Goal: Transaction & Acquisition: Purchase product/service

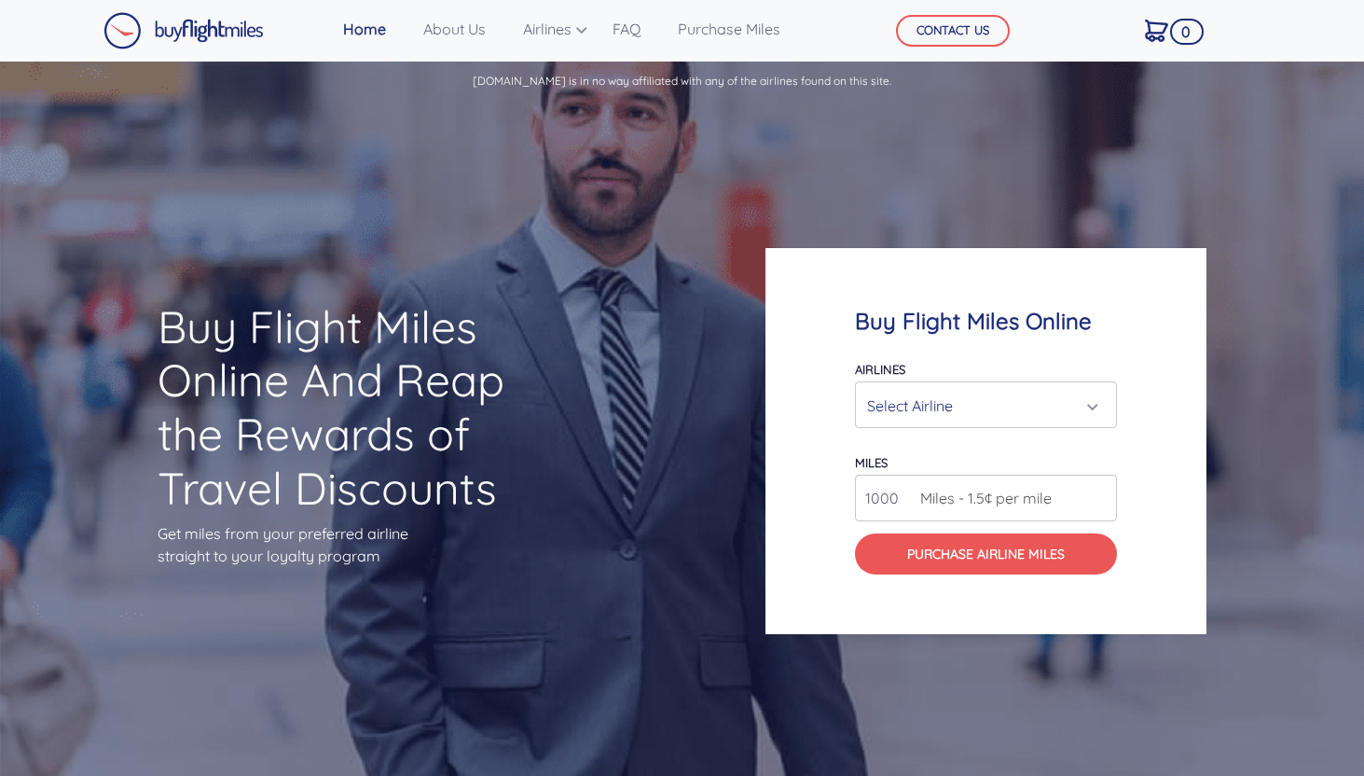
click at [1028, 392] on div "Select Airline" at bounding box center [980, 405] width 227 height 35
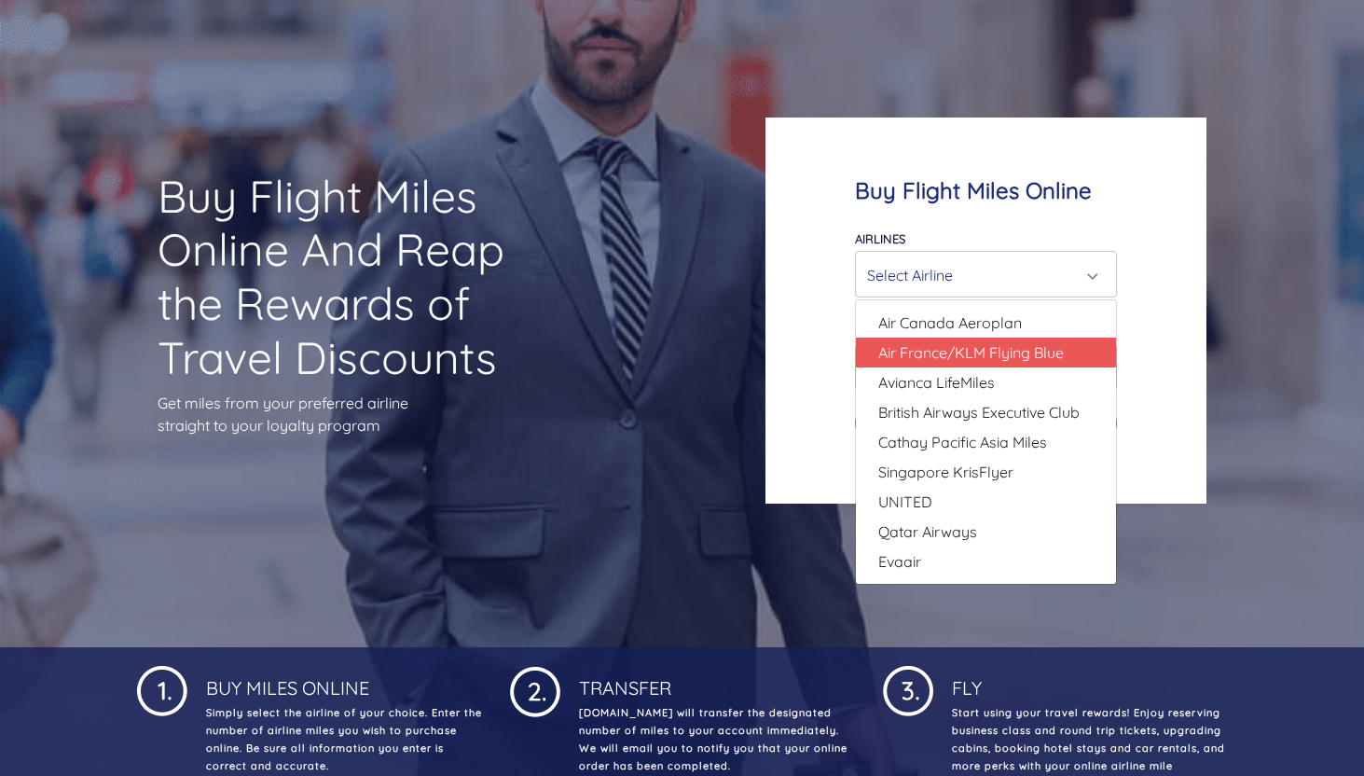
scroll to position [125, 0]
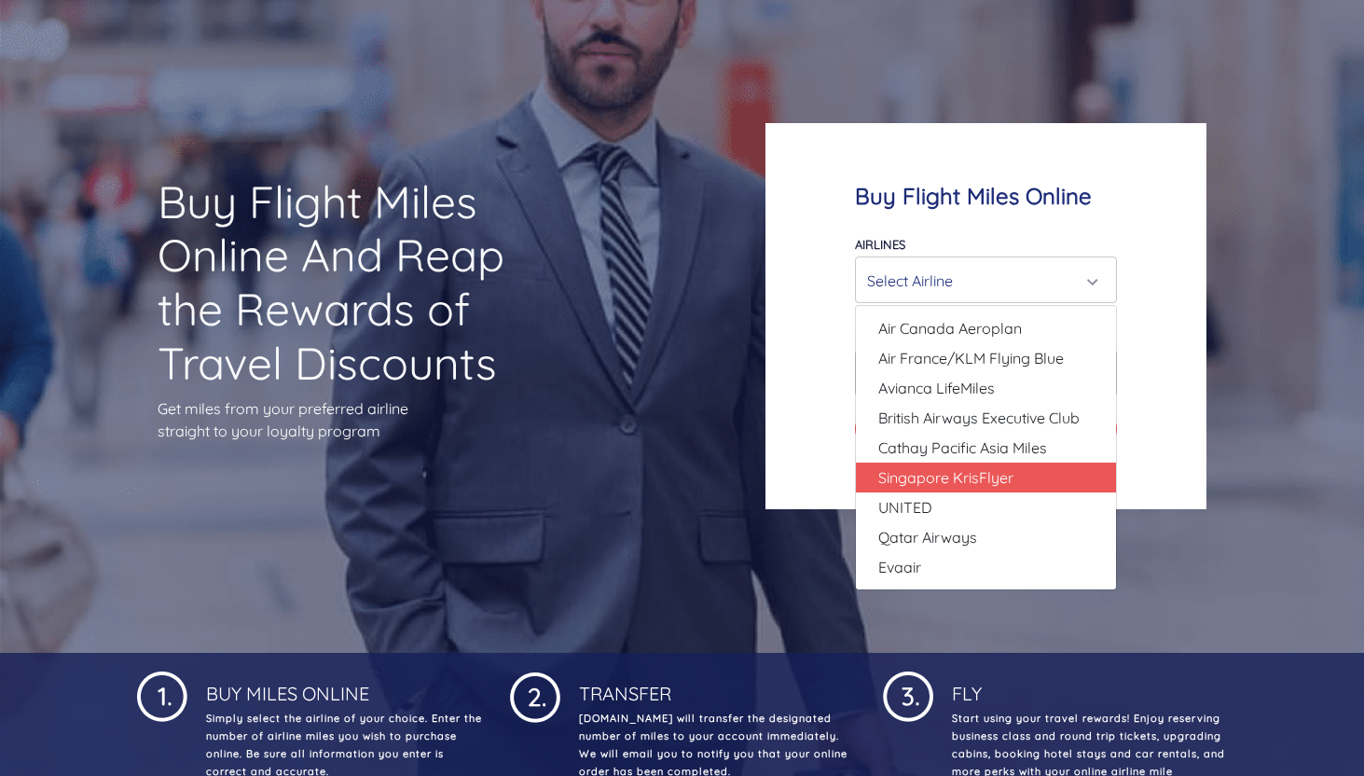
click at [1023, 469] on link "Singapore KrisFlyer" at bounding box center [986, 477] width 260 height 30
select select "Singapore KrisFlyer"
type input "80000"
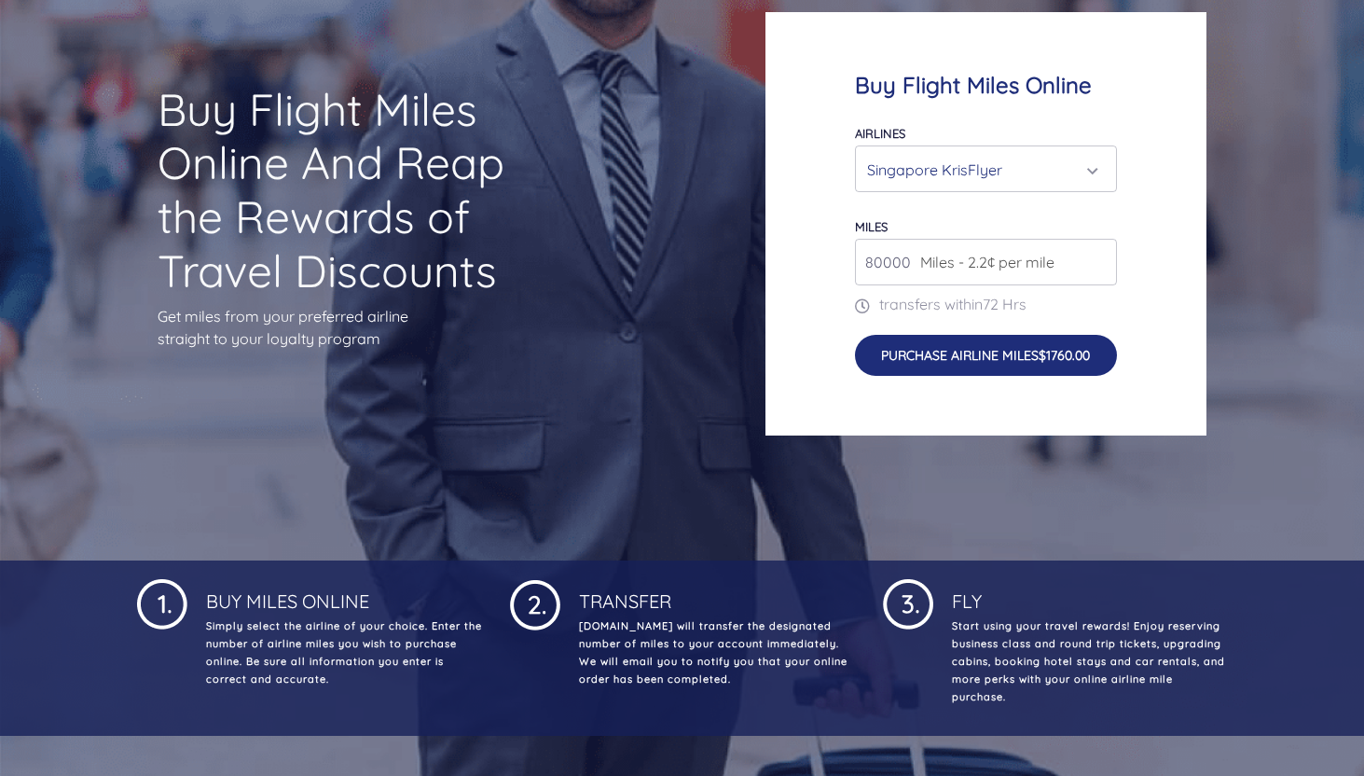
scroll to position [232, 0]
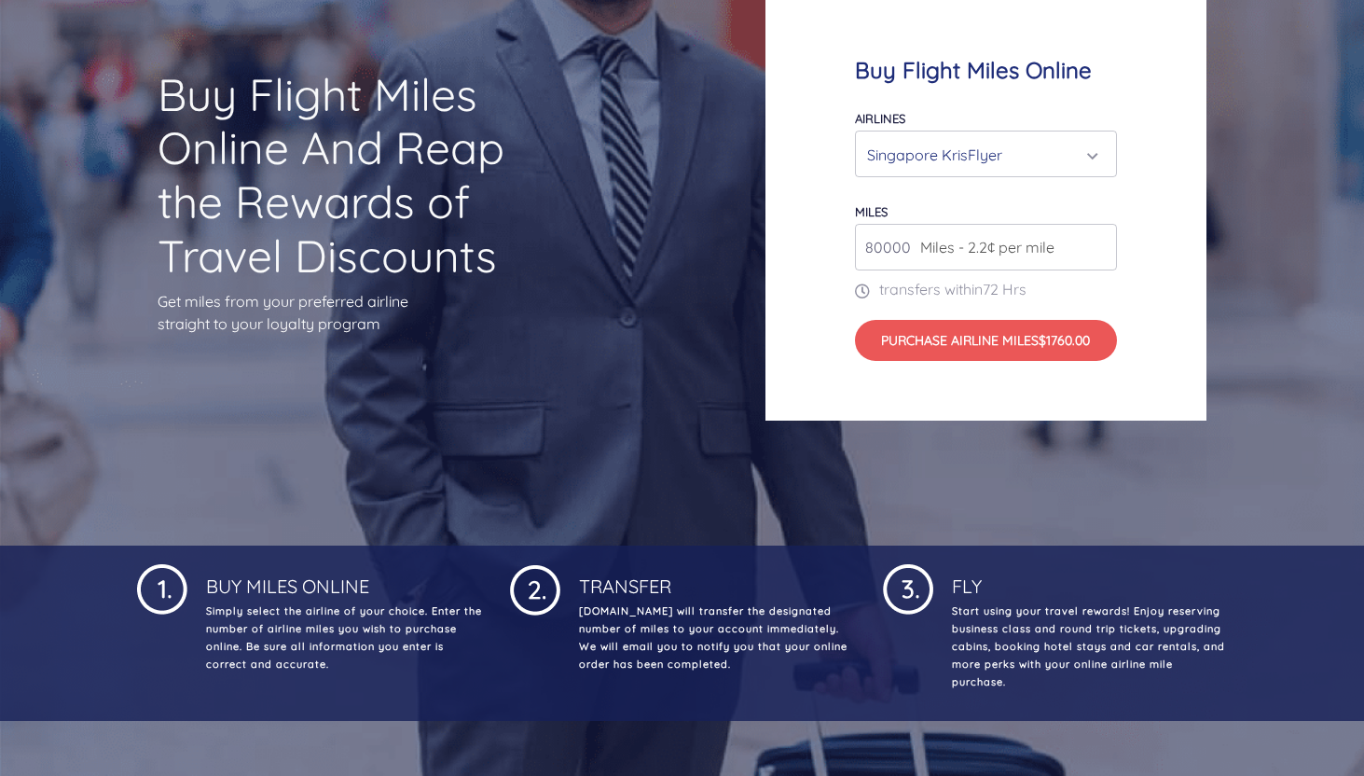
click at [981, 253] on span "Miles - 2.2¢ per mile" at bounding box center [983, 247] width 144 height 22
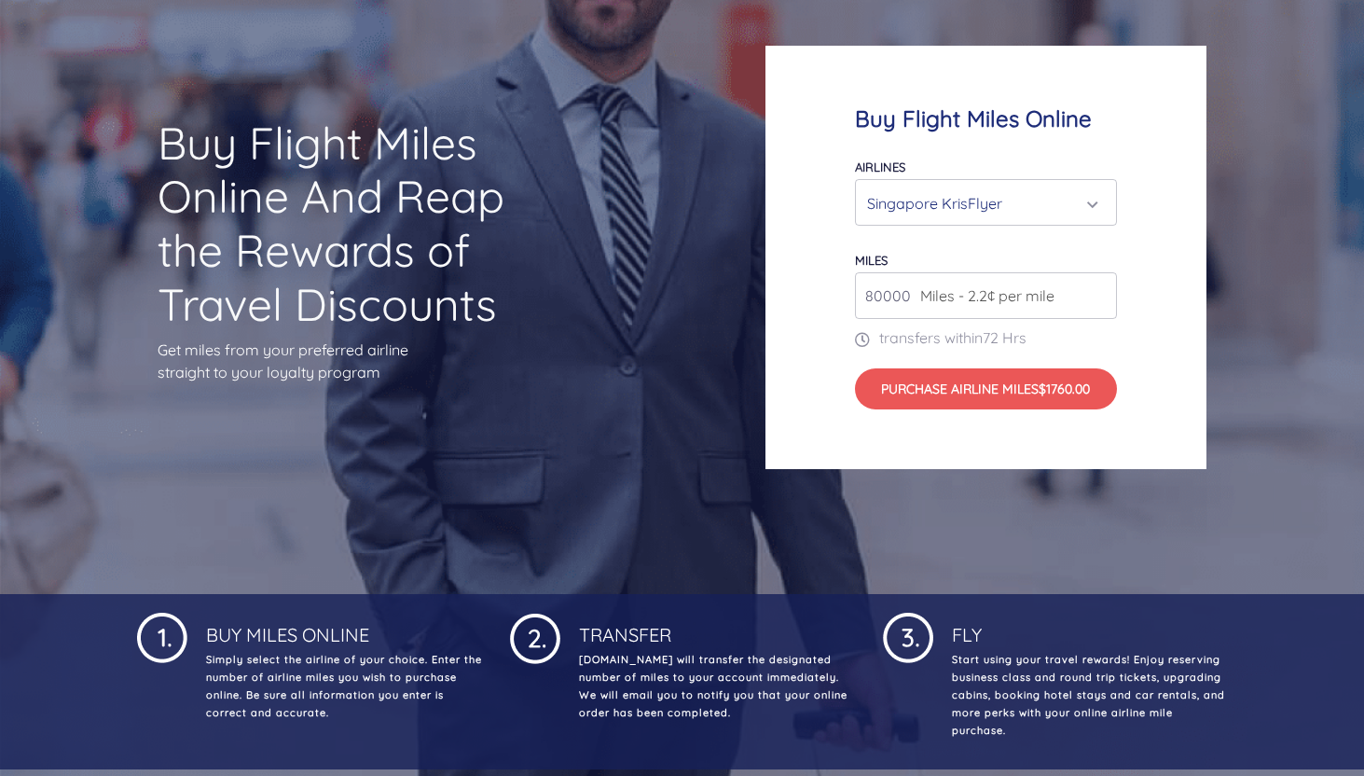
scroll to position [183, 0]
click at [922, 206] on div "Singapore KrisFlyer" at bounding box center [980, 203] width 227 height 35
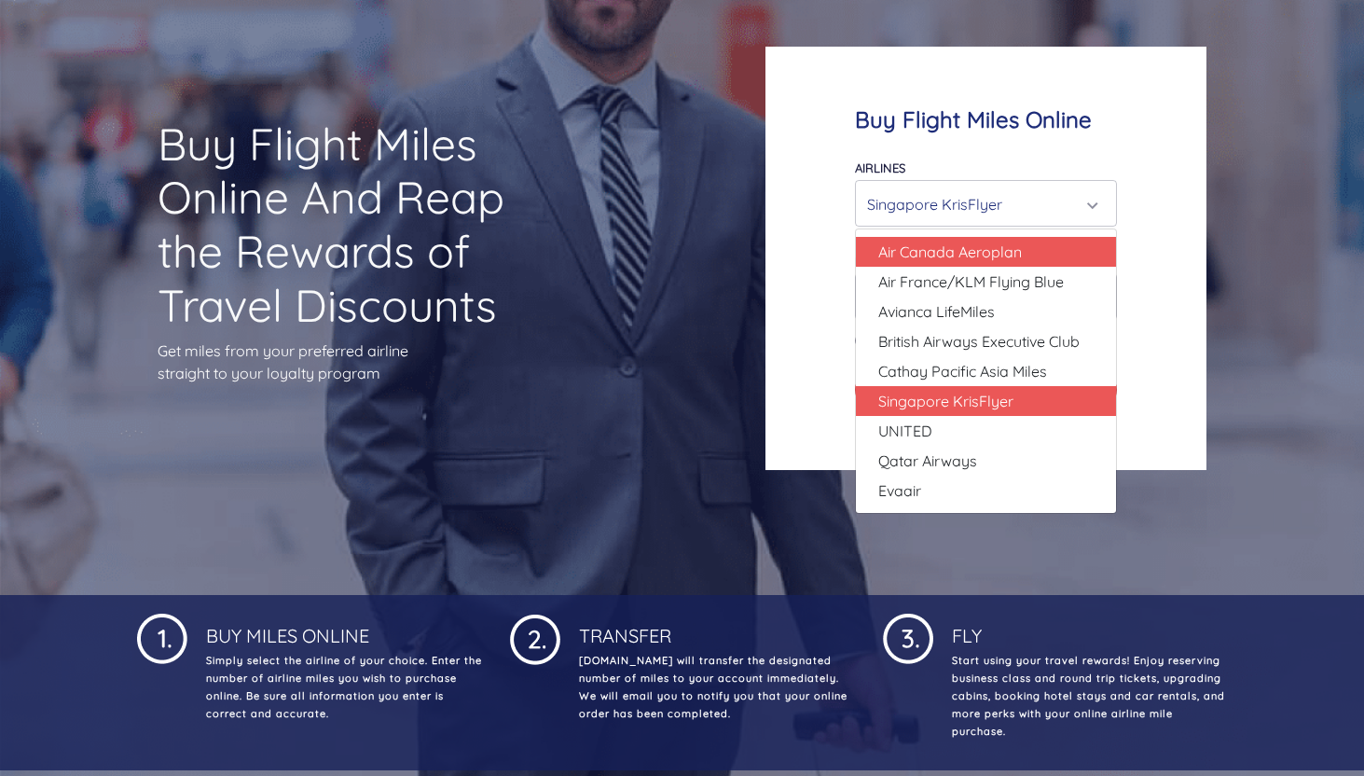
click at [926, 260] on span "Air Canada Aeroplan" at bounding box center [950, 252] width 144 height 22
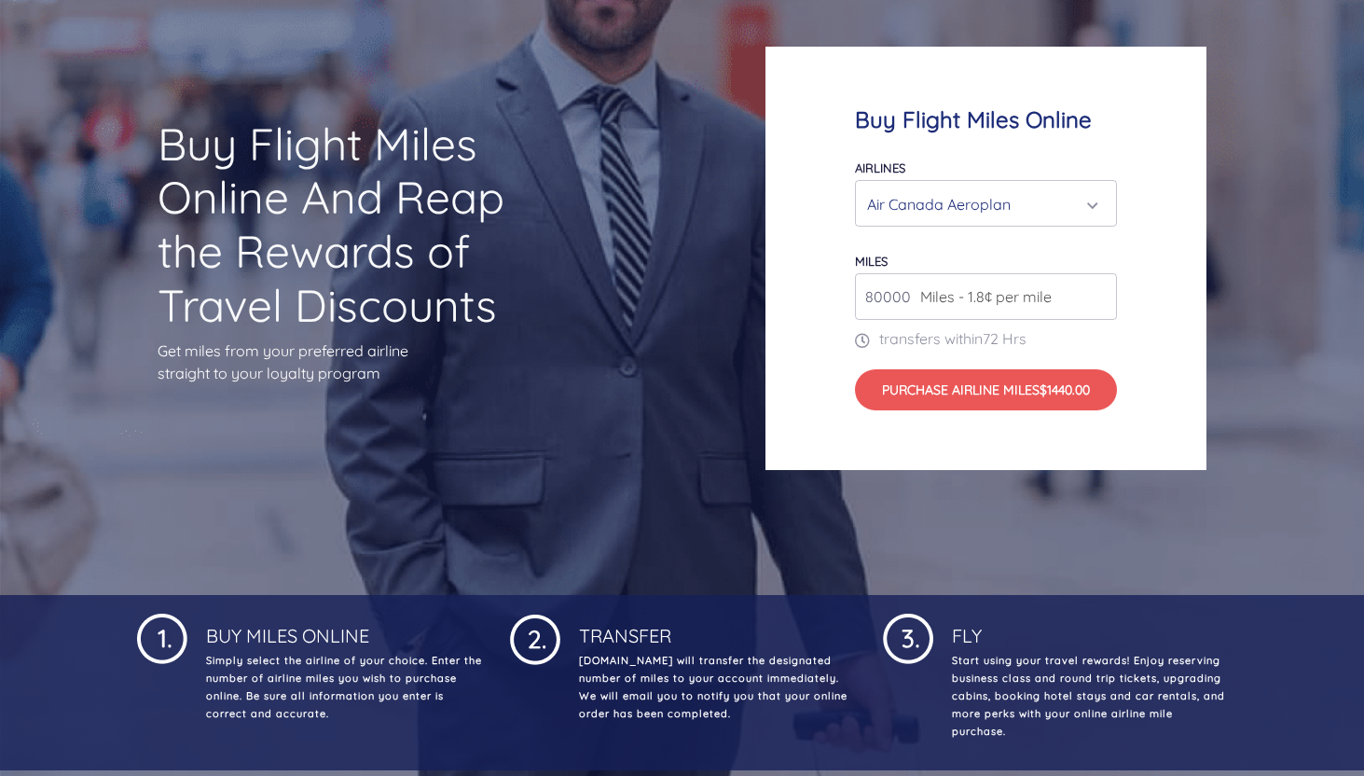
click at [928, 211] on div "Air Canada Aeroplan" at bounding box center [980, 203] width 227 height 35
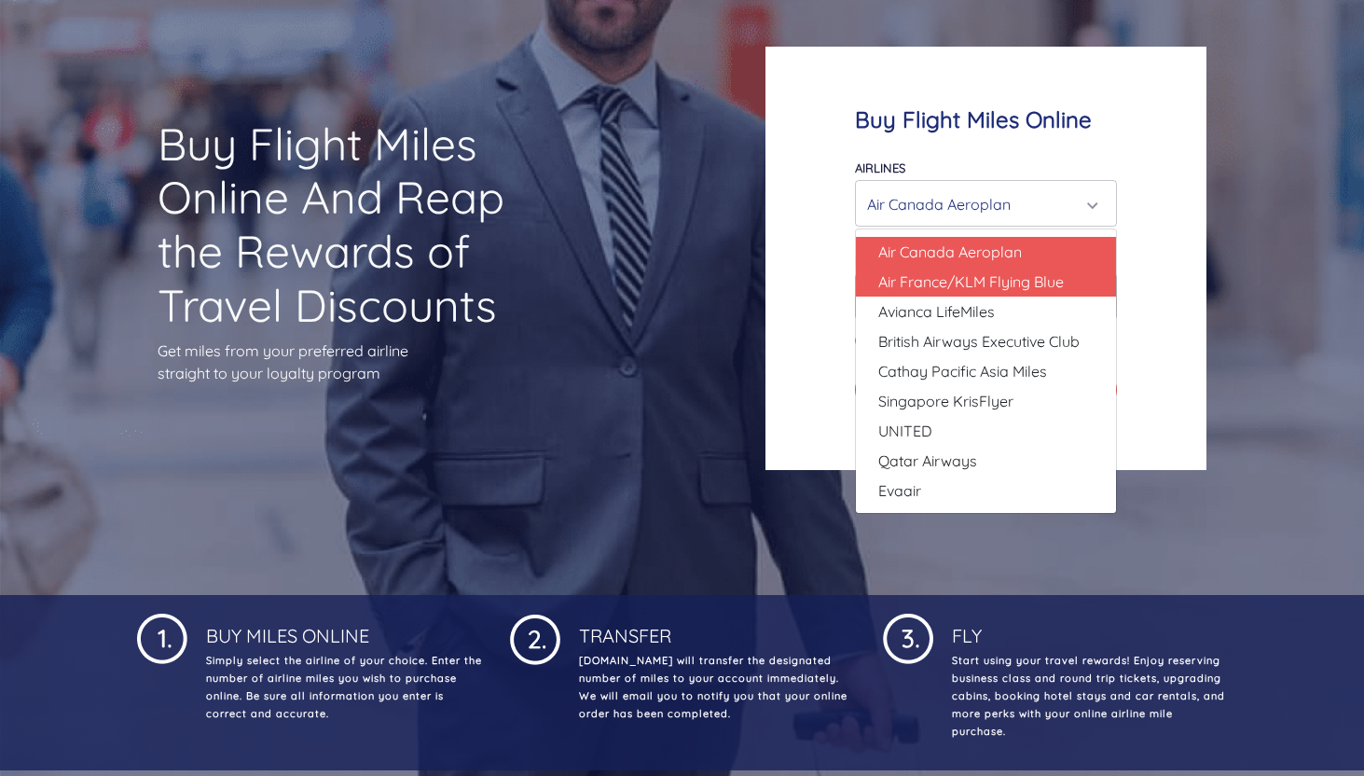
click at [933, 274] on span "Air France/KLM Flying Blue" at bounding box center [971, 281] width 186 height 22
select select "Air France/KLM Flying Blue"
type input "49000"
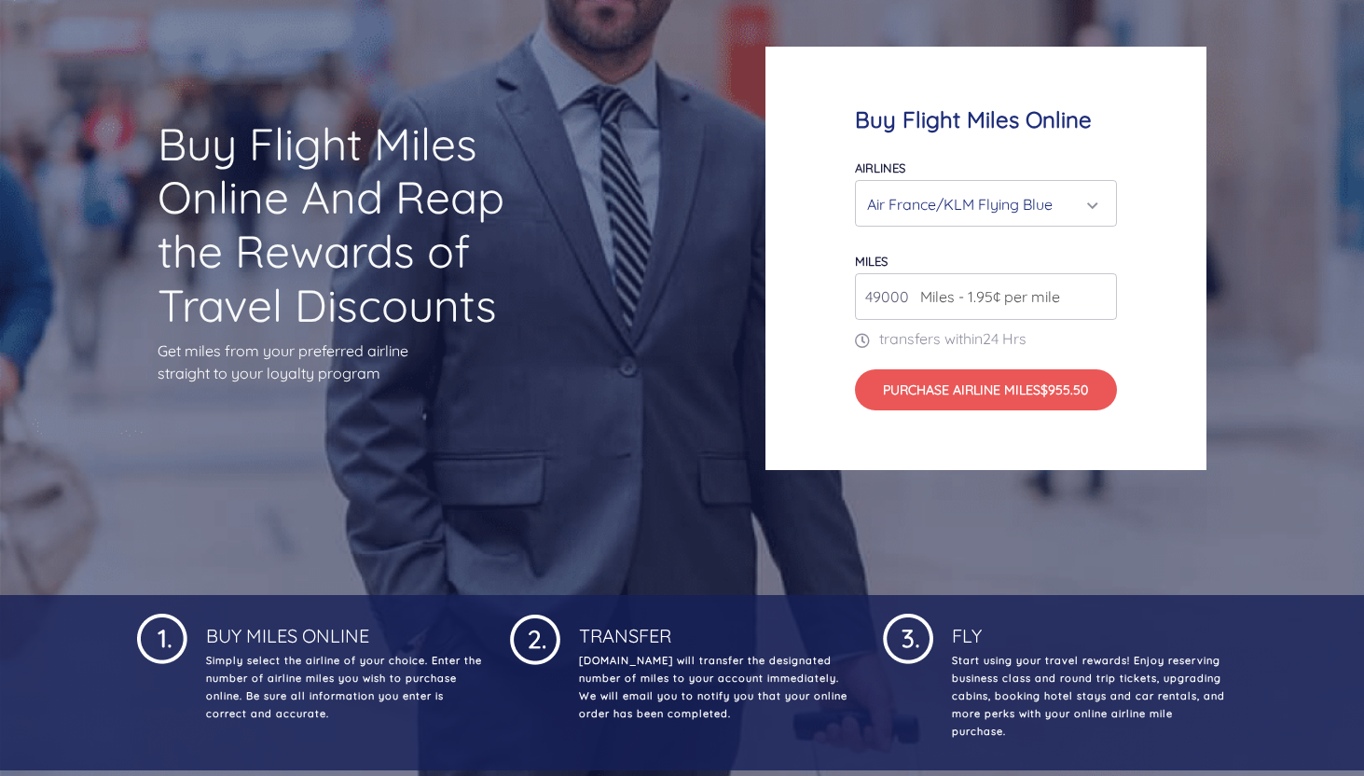
click at [937, 210] on div "Air France/KLM Flying Blue" at bounding box center [980, 203] width 227 height 35
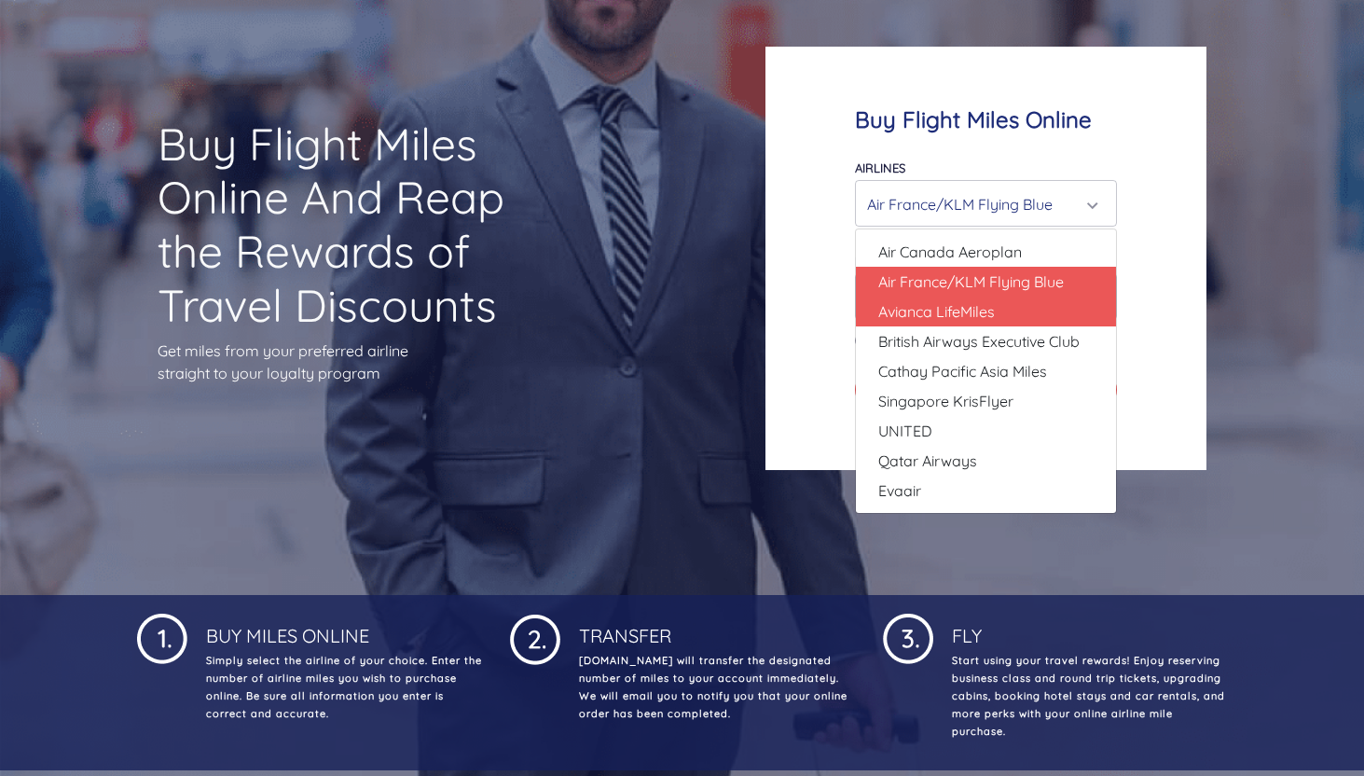
click at [941, 317] on span "Avianca LifeMiles" at bounding box center [936, 311] width 117 height 22
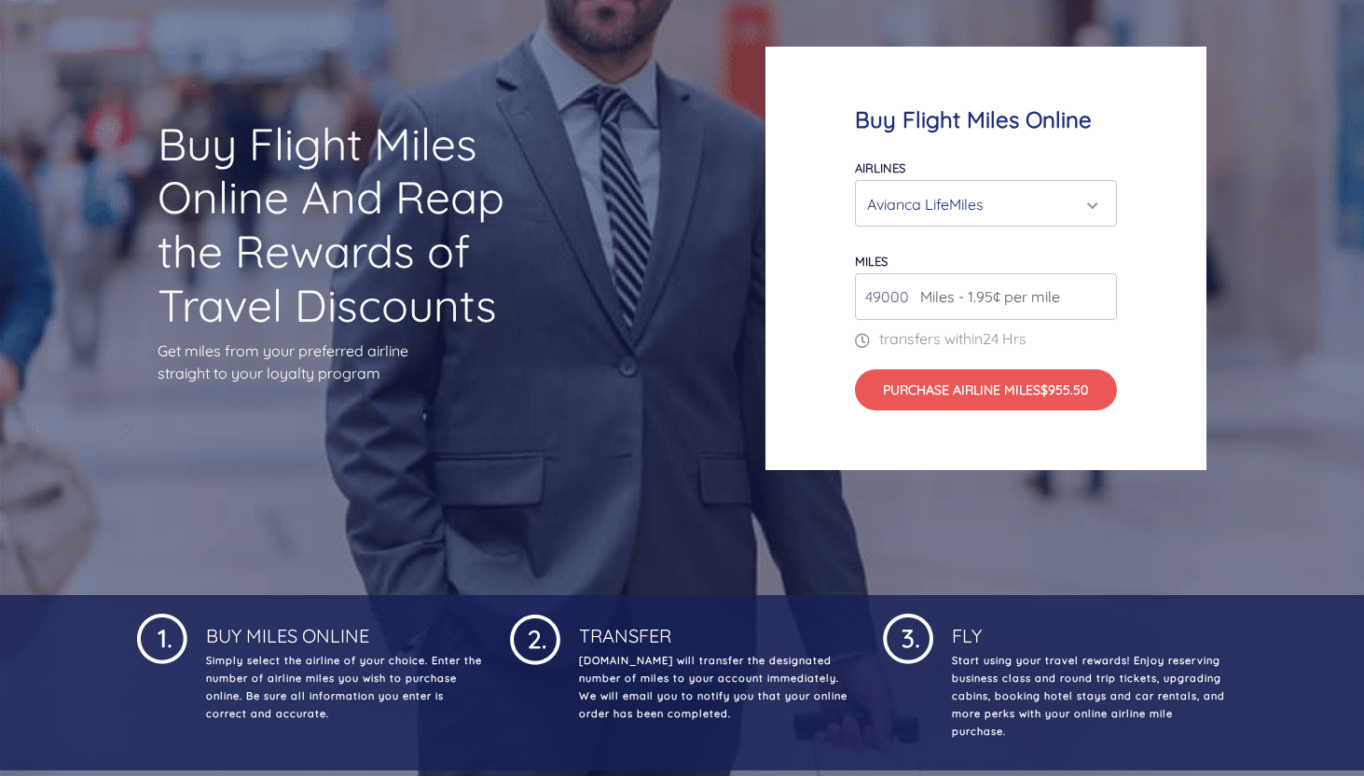
click at [942, 200] on div "Avianca LifeMiles" at bounding box center [980, 203] width 227 height 35
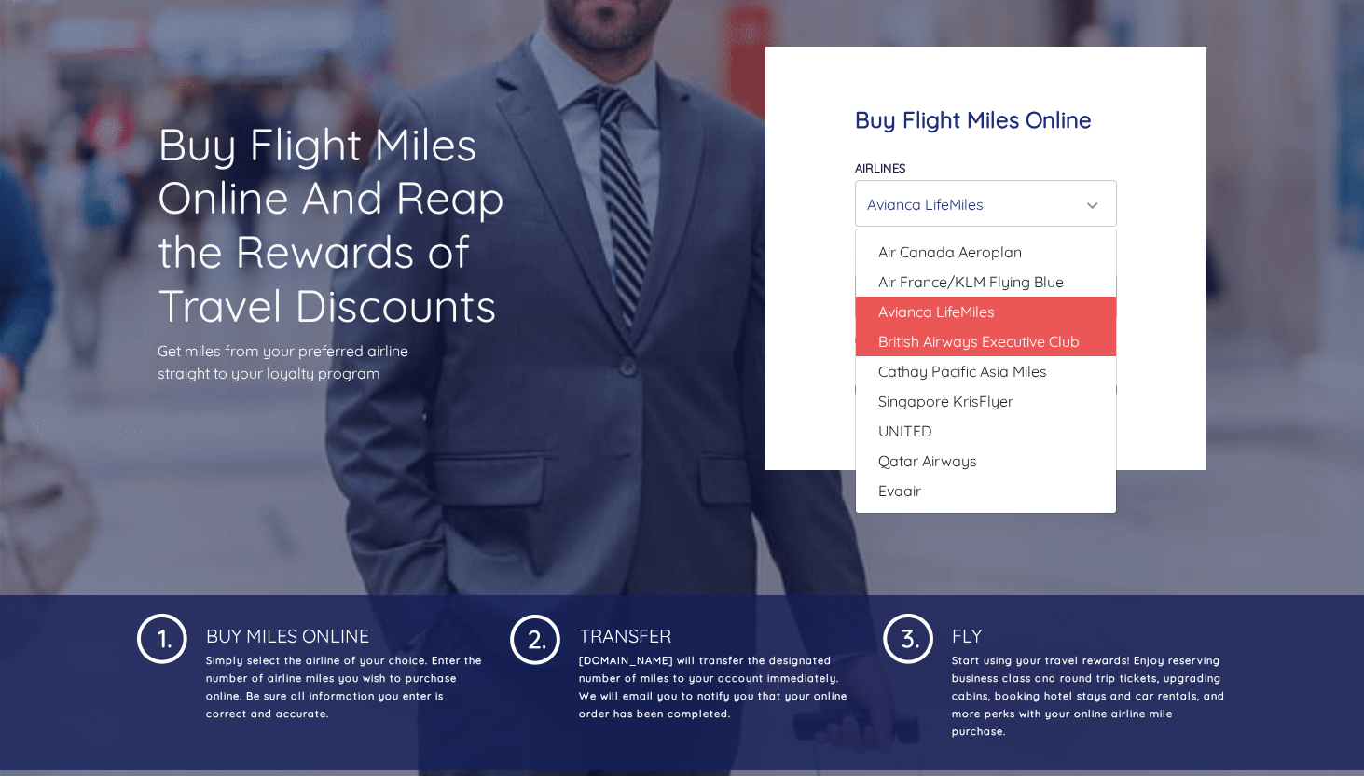
click at [951, 337] on span "British Airways Executive Club" at bounding box center [978, 341] width 201 height 22
select select "British Airways Executive Club"
type input "80000"
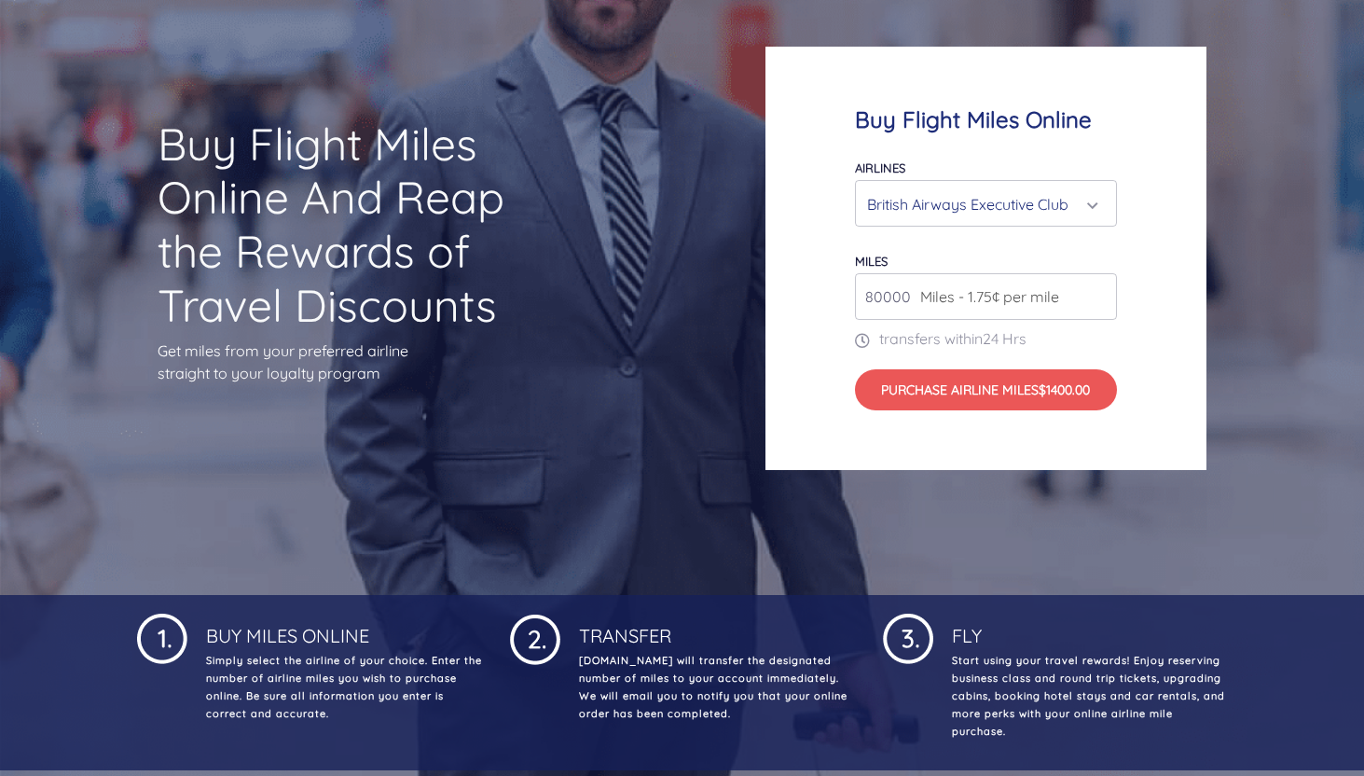
click at [964, 211] on div "British Airways Executive Club" at bounding box center [980, 203] width 227 height 35
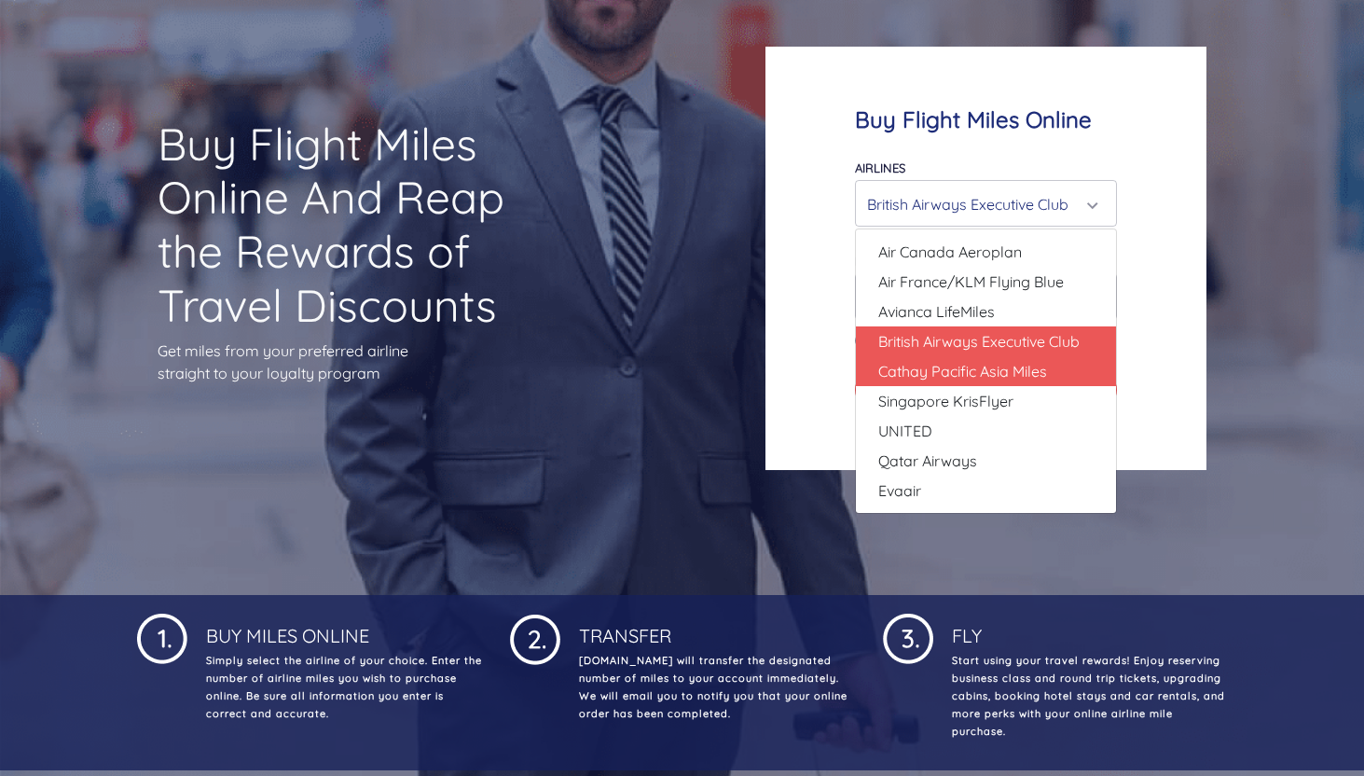
click at [963, 371] on span "Cathay Pacific Asia Miles" at bounding box center [962, 371] width 169 height 22
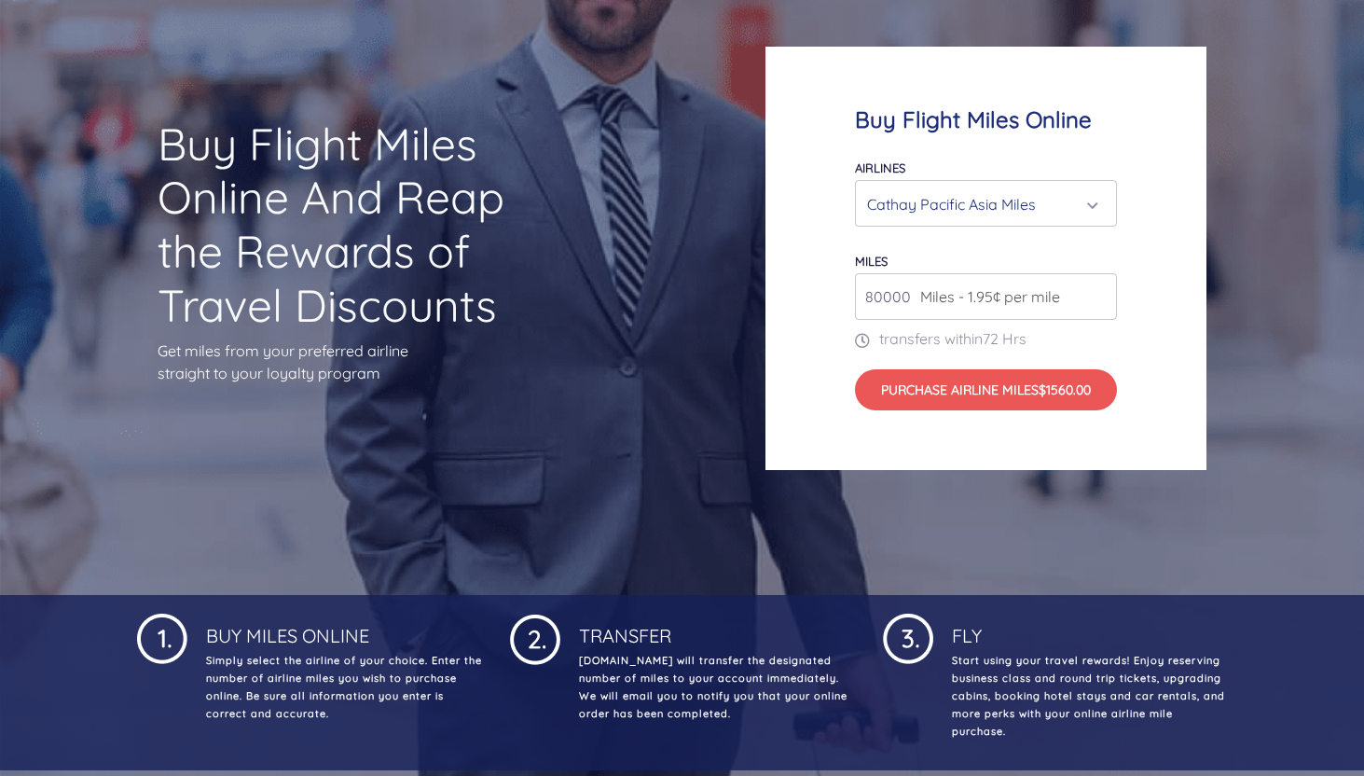
click at [966, 207] on div "Cathay Pacific Asia Miles" at bounding box center [980, 203] width 227 height 35
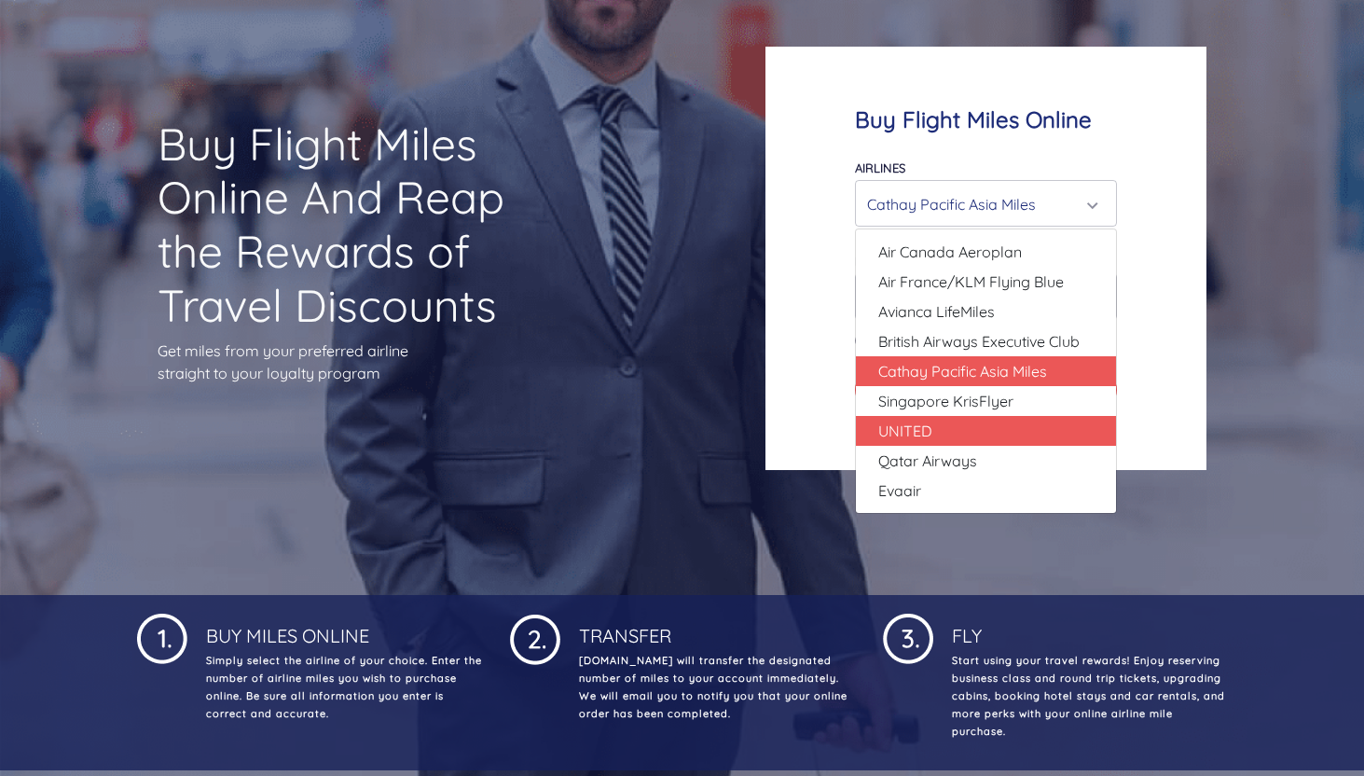
click at [972, 419] on link "UNITED" at bounding box center [986, 431] width 260 height 30
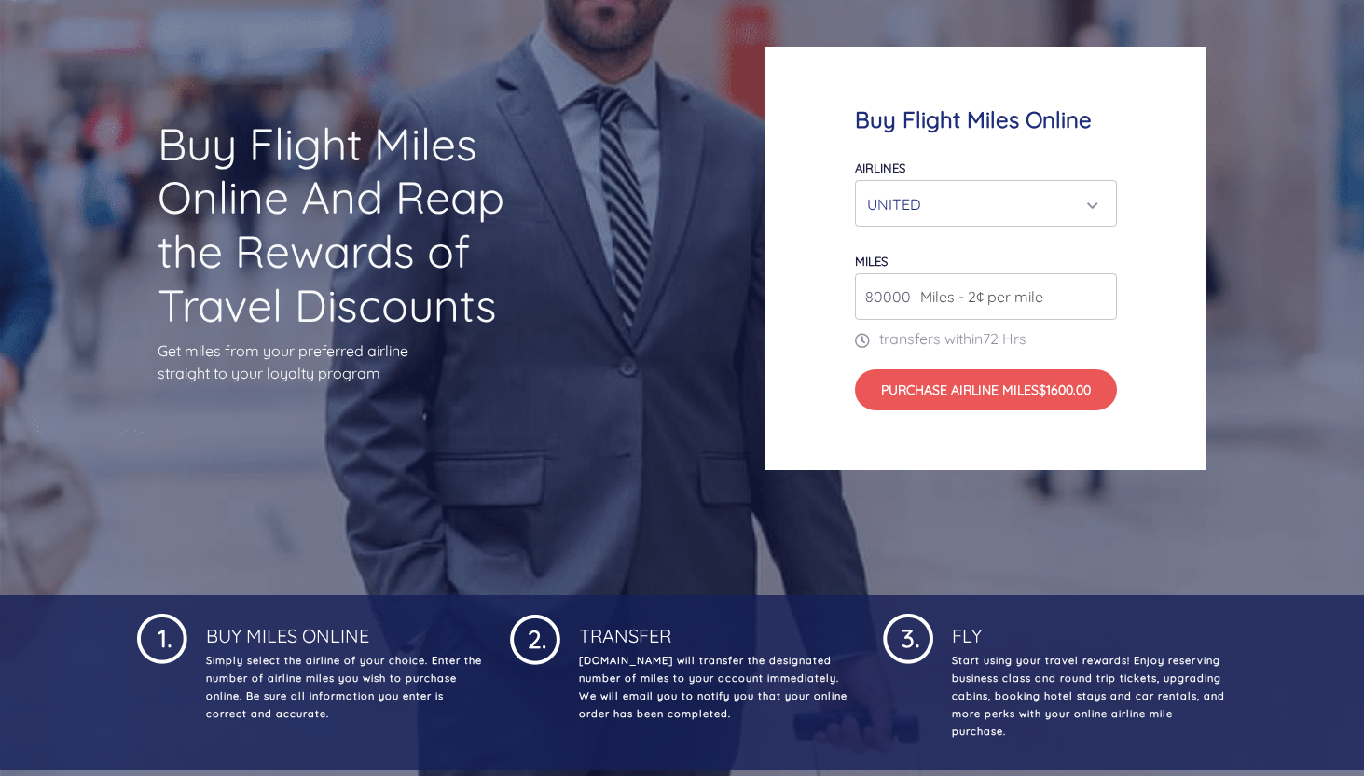
click at [973, 226] on form "Airlines Air Canada Aeroplan Air France/KLM Flying Blue Avianca LifeMiles Briti…" at bounding box center [986, 283] width 262 height 254
click at [970, 208] on div "UNITED" at bounding box center [980, 203] width 227 height 35
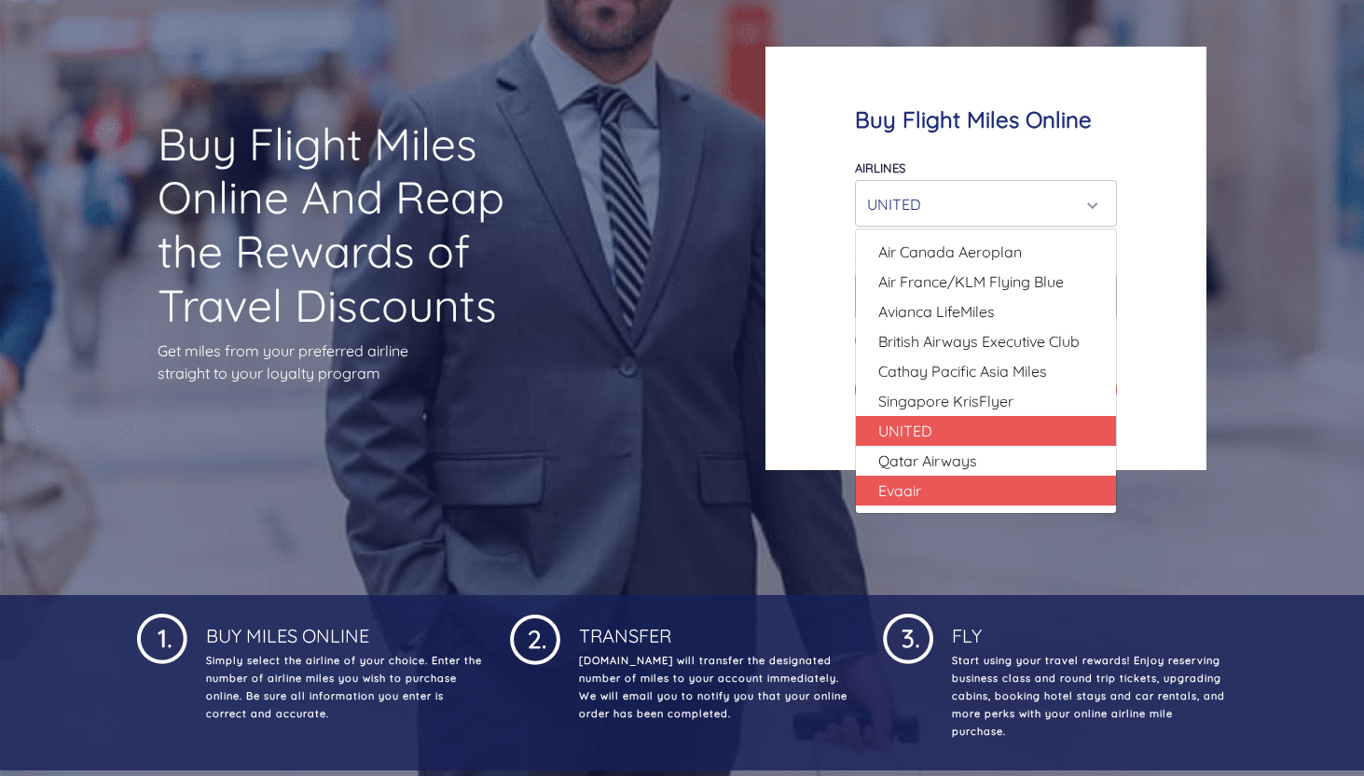
click at [977, 478] on link "Evaair" at bounding box center [986, 490] width 260 height 30
select select "Evaair"
type input "50000"
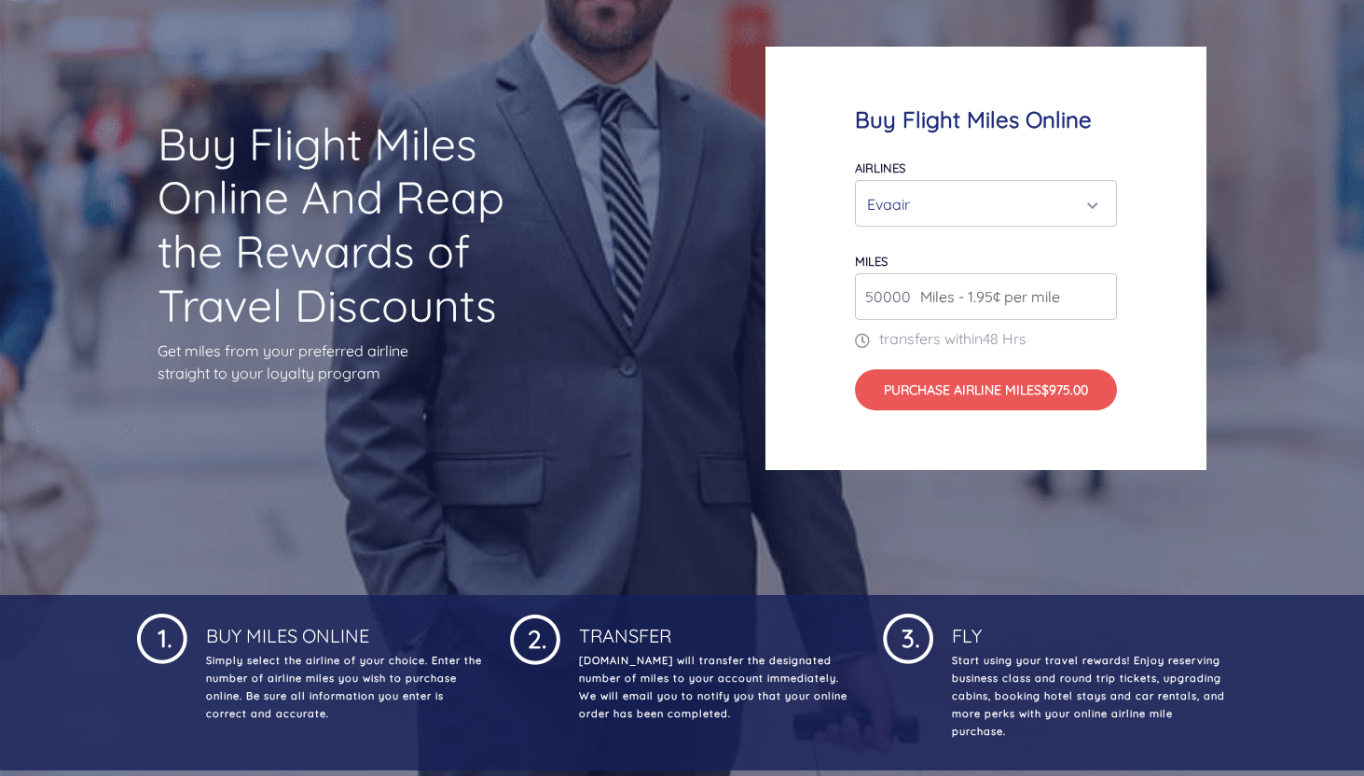
click at [975, 212] on div "Evaair" at bounding box center [980, 203] width 227 height 35
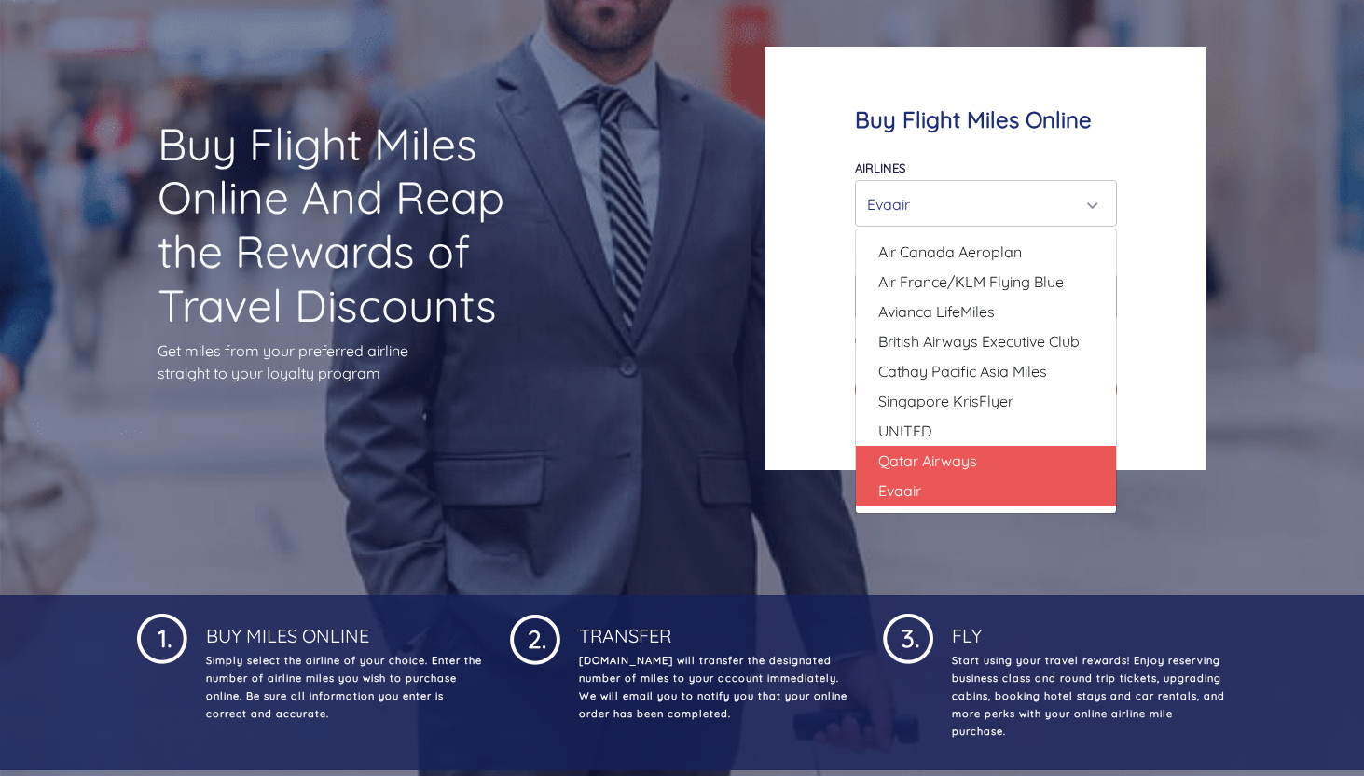
click at [990, 447] on link "Qatar Airways" at bounding box center [986, 461] width 260 height 30
select select "Qatar Airways"
type input "10000"
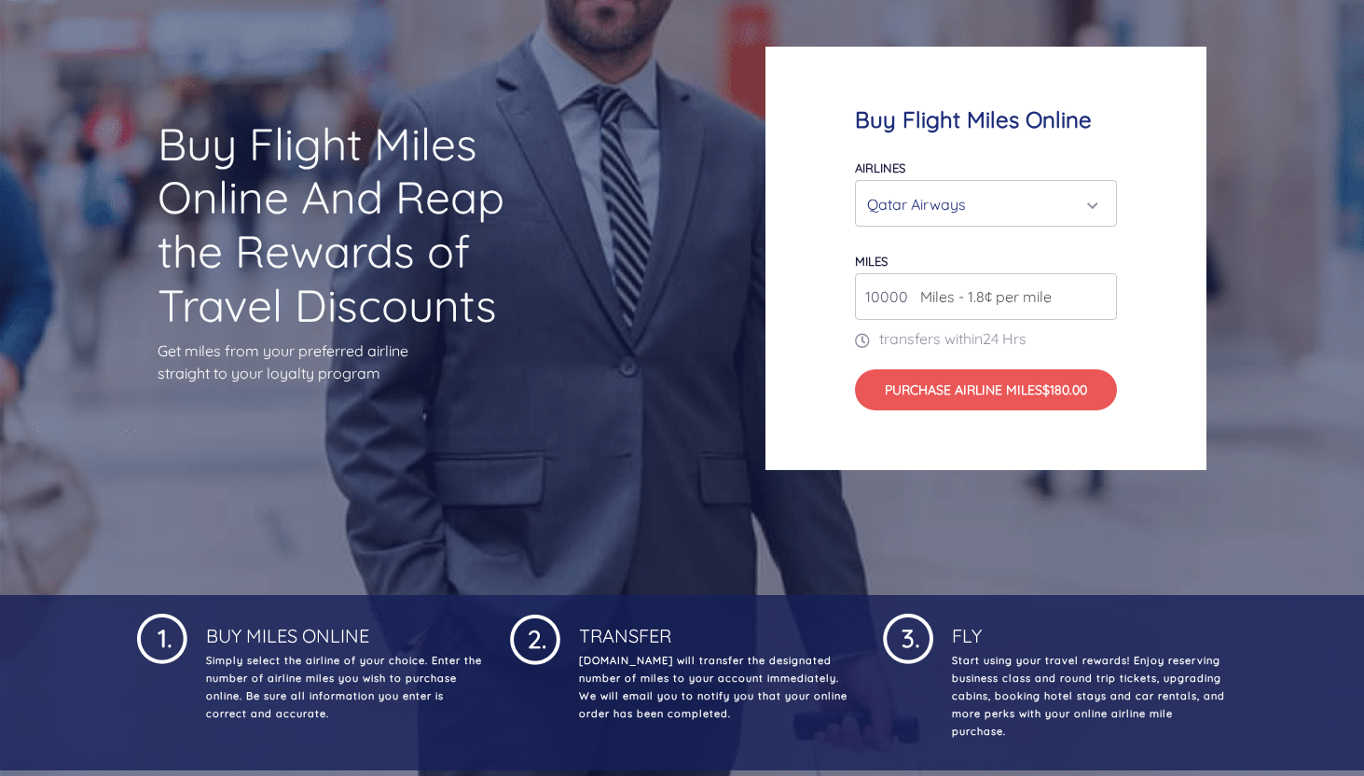
scroll to position [0, 0]
